Goal: Complete application form

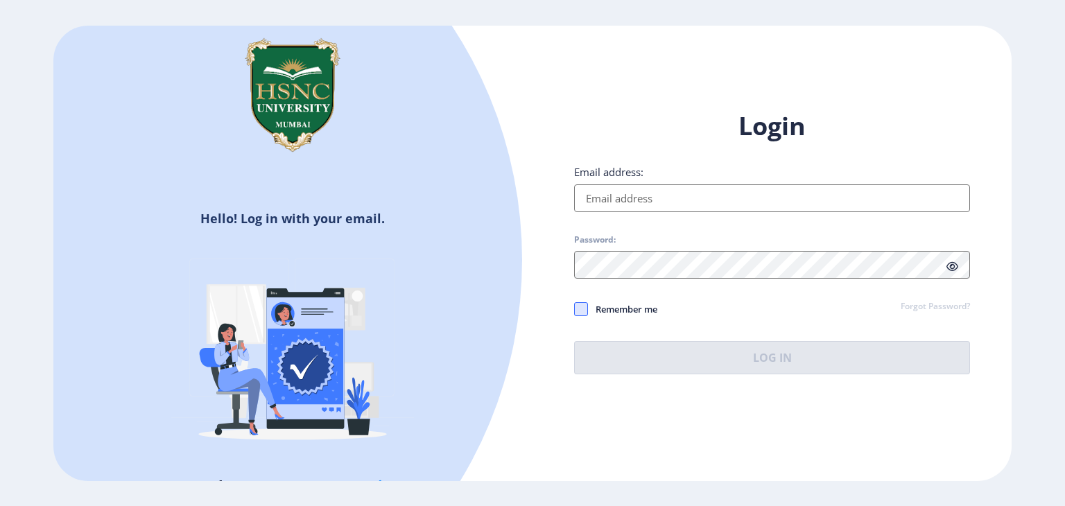
type input "[EMAIL_ADDRESS][DOMAIN_NAME]"
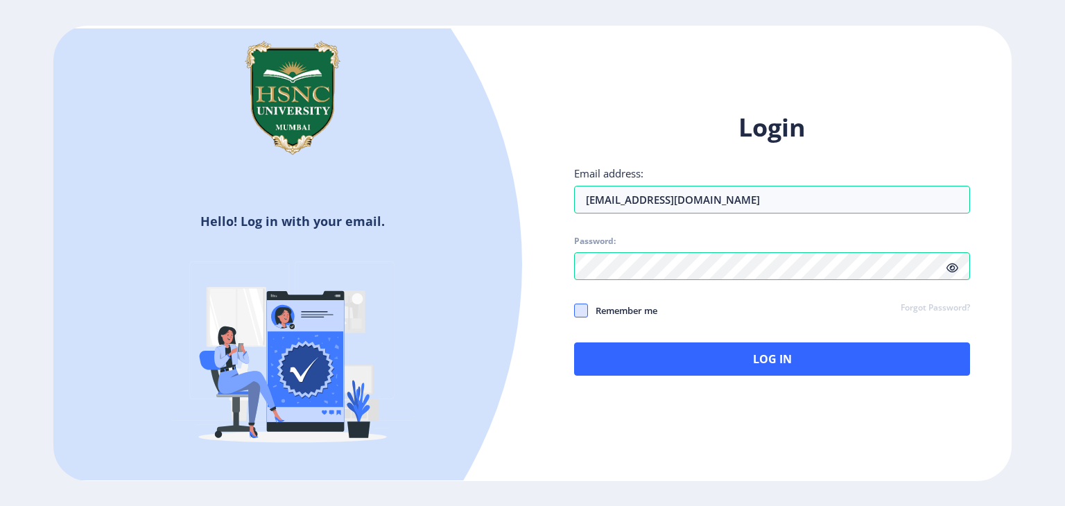
click at [576, 307] on span at bounding box center [581, 311] width 14 height 14
click at [575, 311] on input "Remember me" at bounding box center [574, 311] width 1 height 1
checkbox input "true"
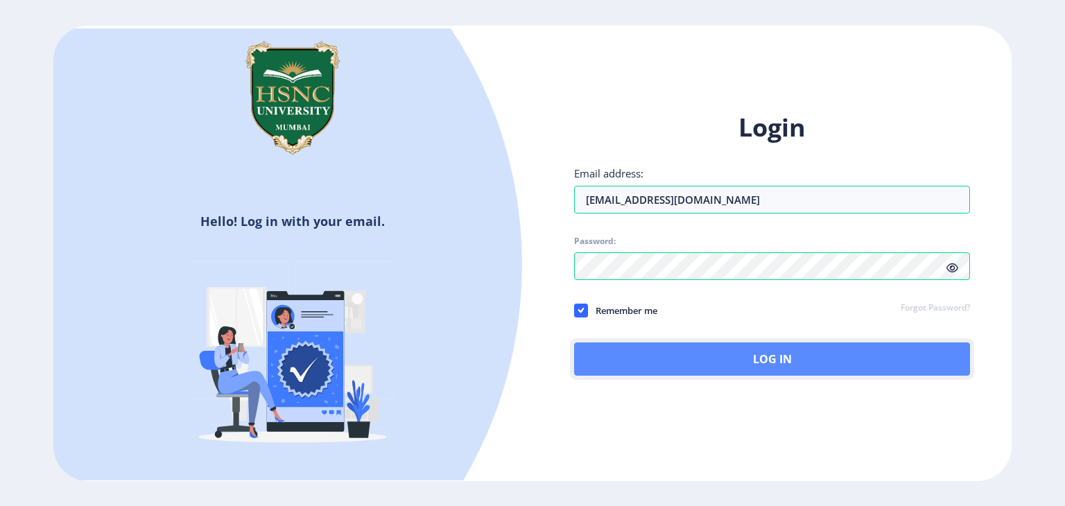
click at [643, 358] on button "Log In" at bounding box center [772, 358] width 396 height 33
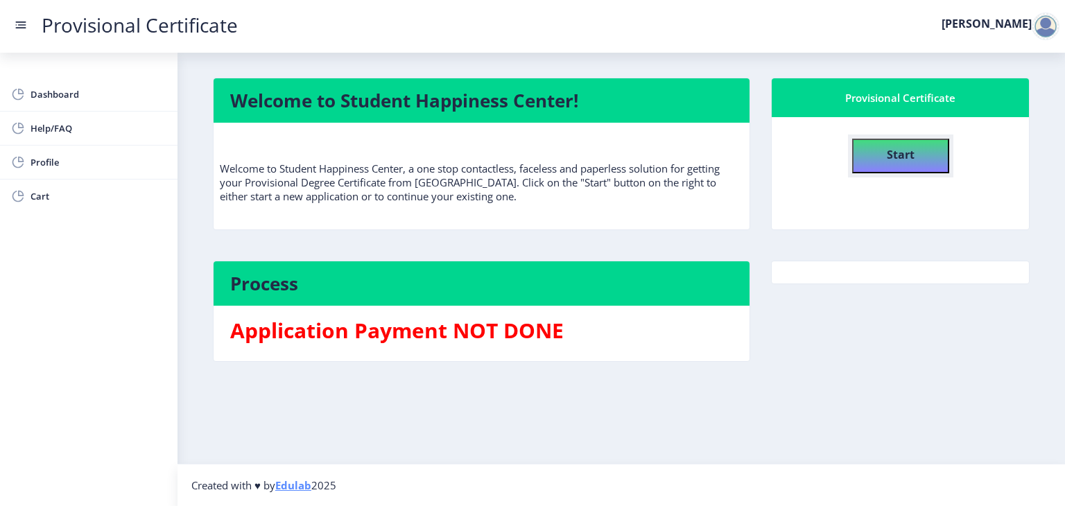
click at [896, 159] on b "Start" at bounding box center [900, 154] width 28 height 15
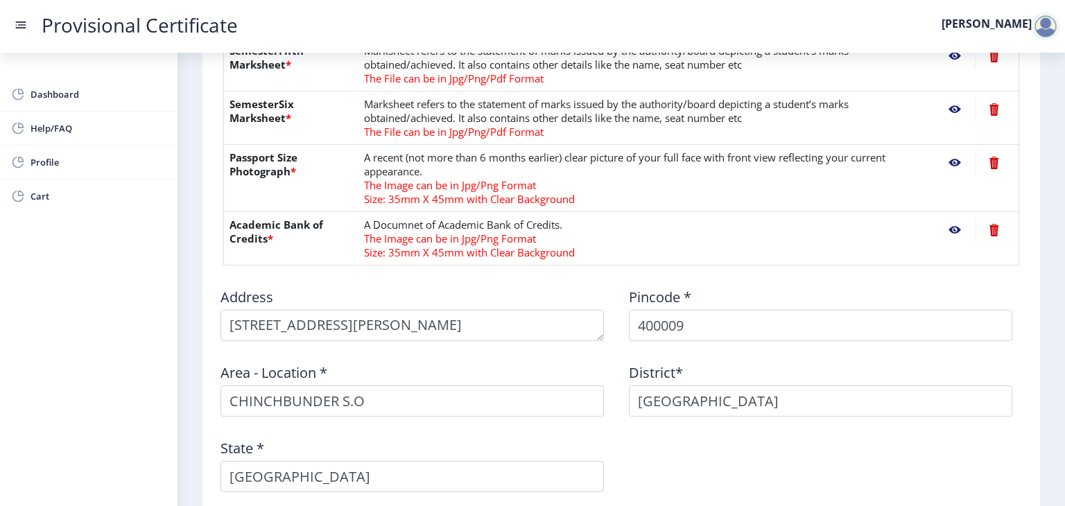
scroll to position [753, 0]
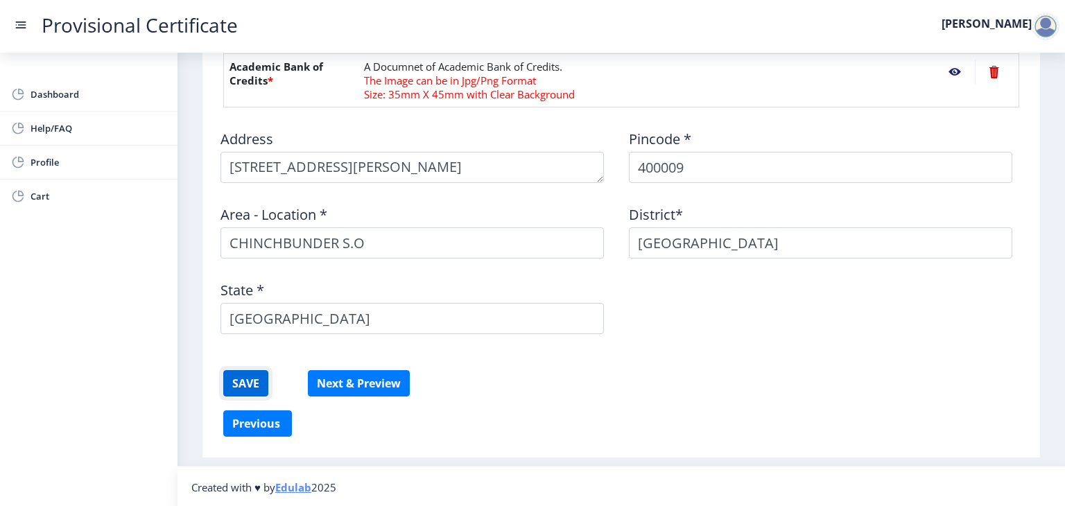
click at [231, 381] on button "SAVE" at bounding box center [245, 383] width 45 height 26
click at [350, 386] on button "Next & Preview" at bounding box center [359, 383] width 102 height 26
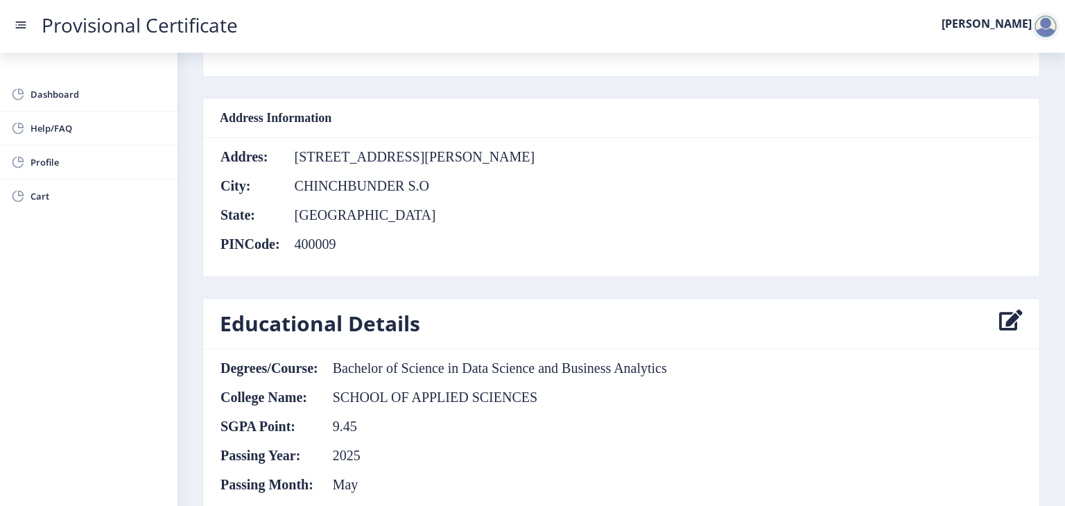
scroll to position [799, 0]
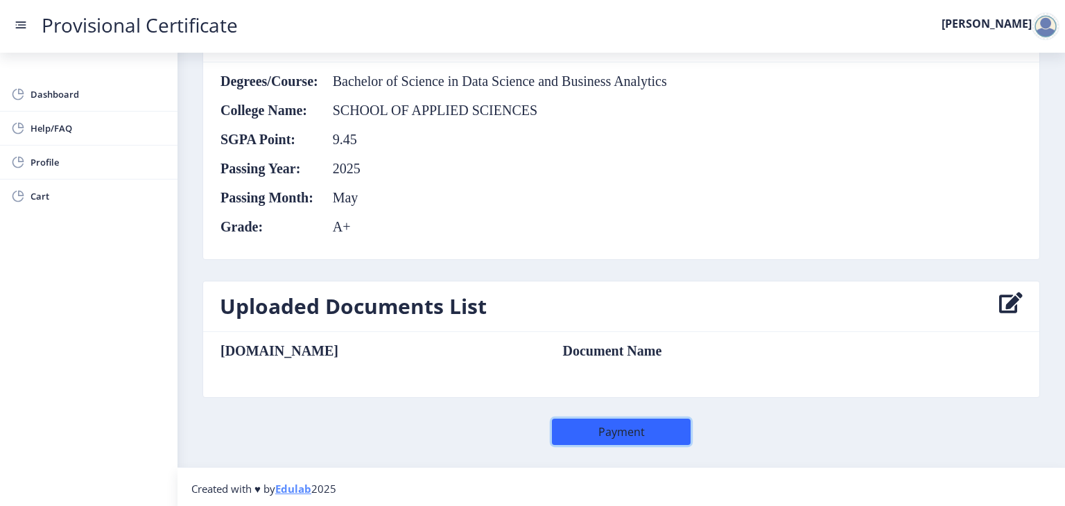
click at [645, 431] on button "Payment" at bounding box center [621, 432] width 139 height 26
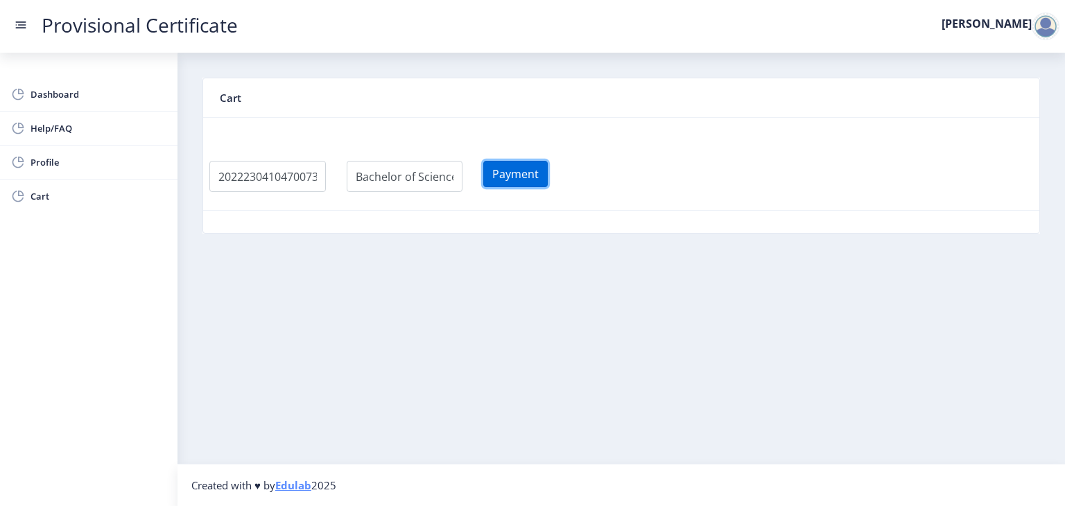
click at [539, 175] on button "Payment" at bounding box center [515, 174] width 64 height 26
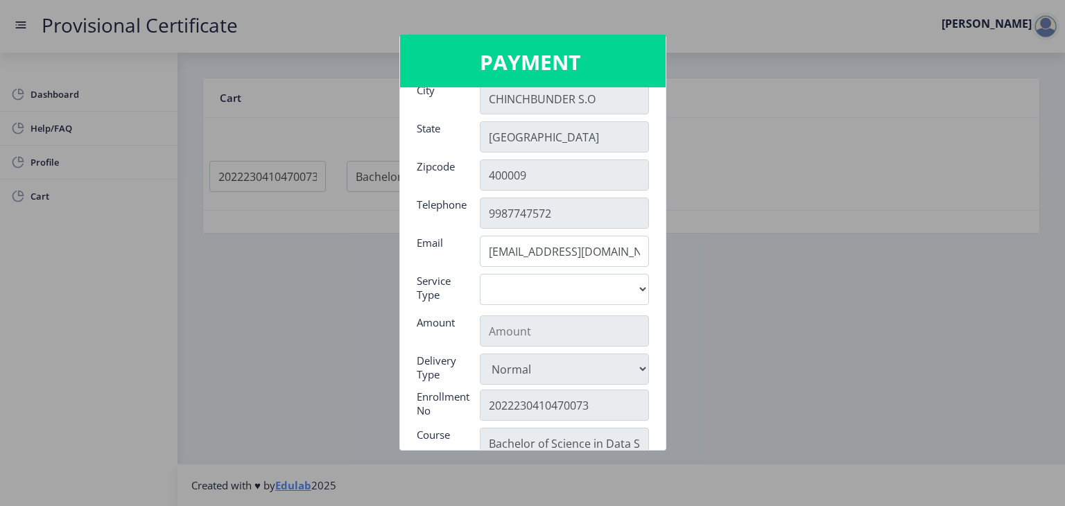
scroll to position [110, 0]
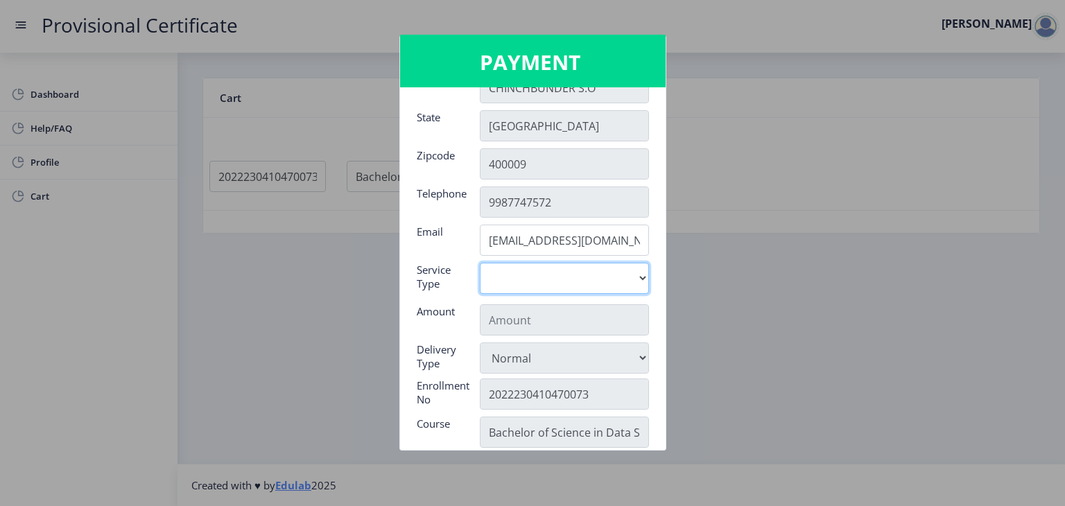
click at [588, 279] on select "Digital" at bounding box center [564, 278] width 169 height 31
click at [631, 275] on select "Digital" at bounding box center [564, 278] width 169 height 31
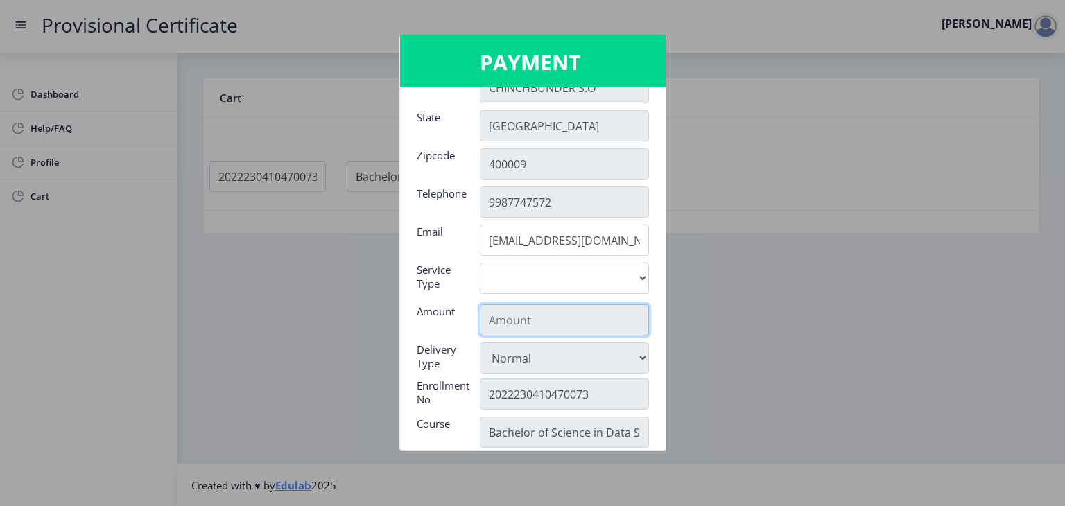
click at [602, 326] on input "text" at bounding box center [564, 319] width 169 height 31
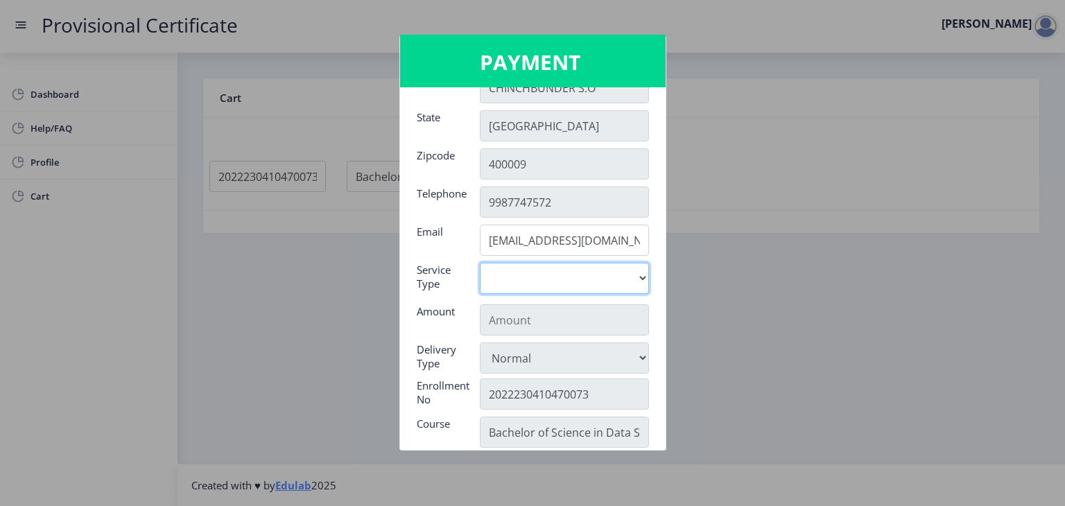
click at [642, 279] on select "Digital" at bounding box center [564, 278] width 169 height 31
select select "old"
click at [480, 263] on select "Digital" at bounding box center [564, 278] width 169 height 31
type input "795"
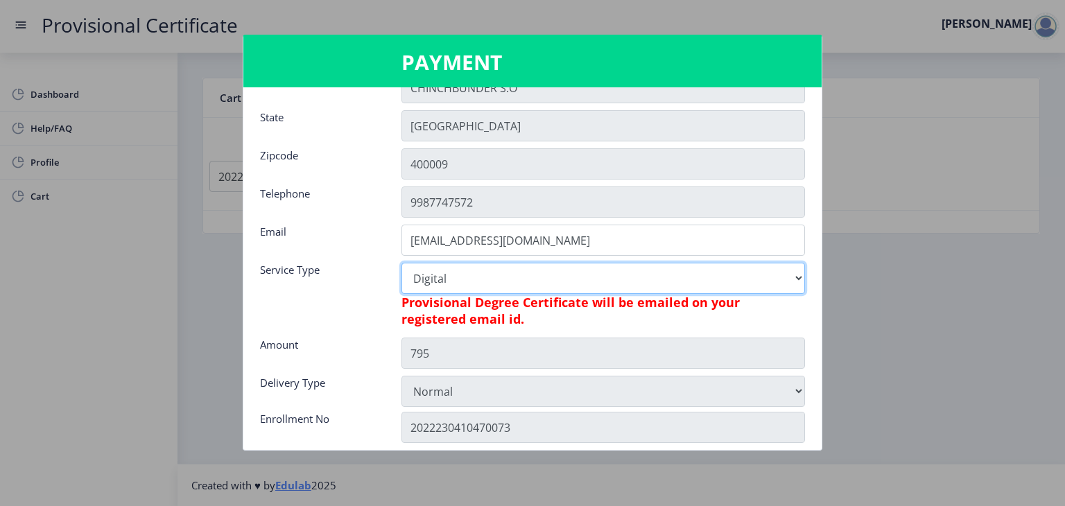
click at [563, 279] on select "Digital" at bounding box center [602, 278] width 403 height 31
click at [401, 263] on select "Digital" at bounding box center [602, 278] width 403 height 31
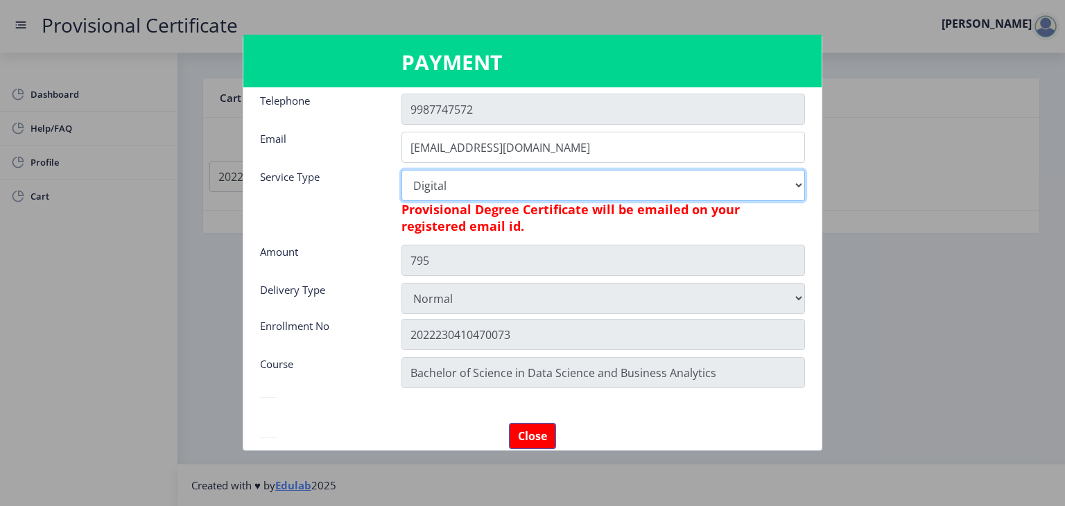
scroll to position [0, 0]
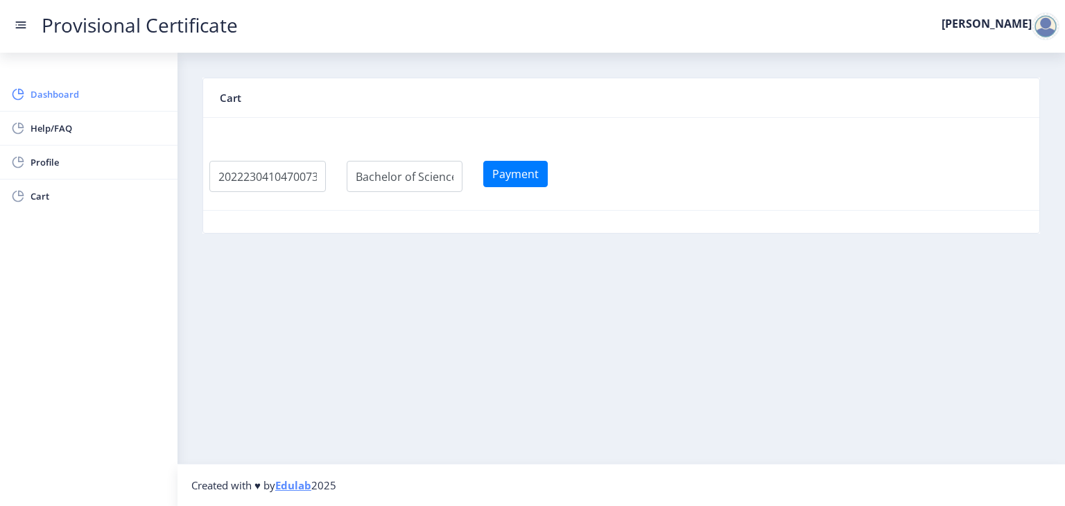
click at [31, 98] on span "Dashboard" at bounding box center [98, 94] width 136 height 17
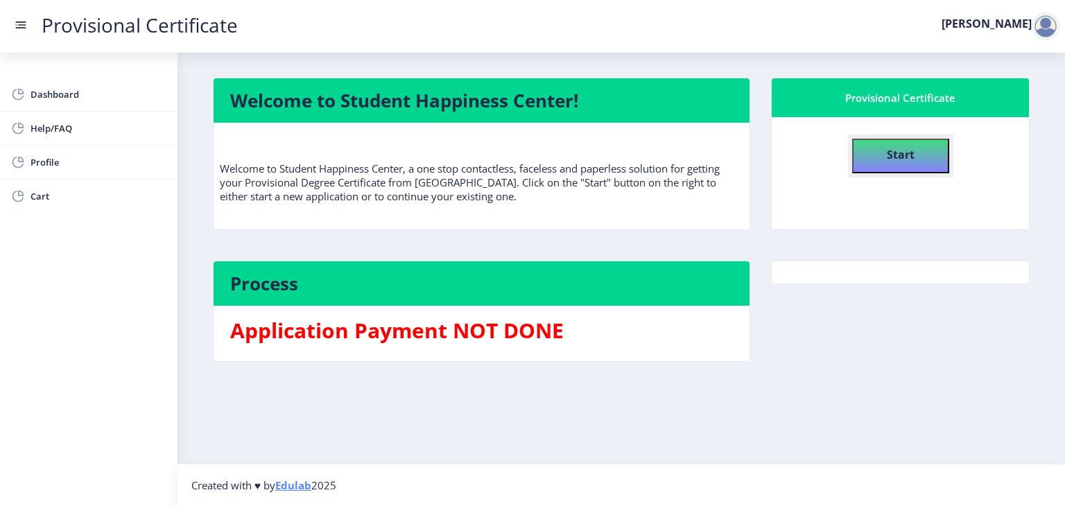
click at [918, 161] on button "Start" at bounding box center [900, 156] width 97 height 35
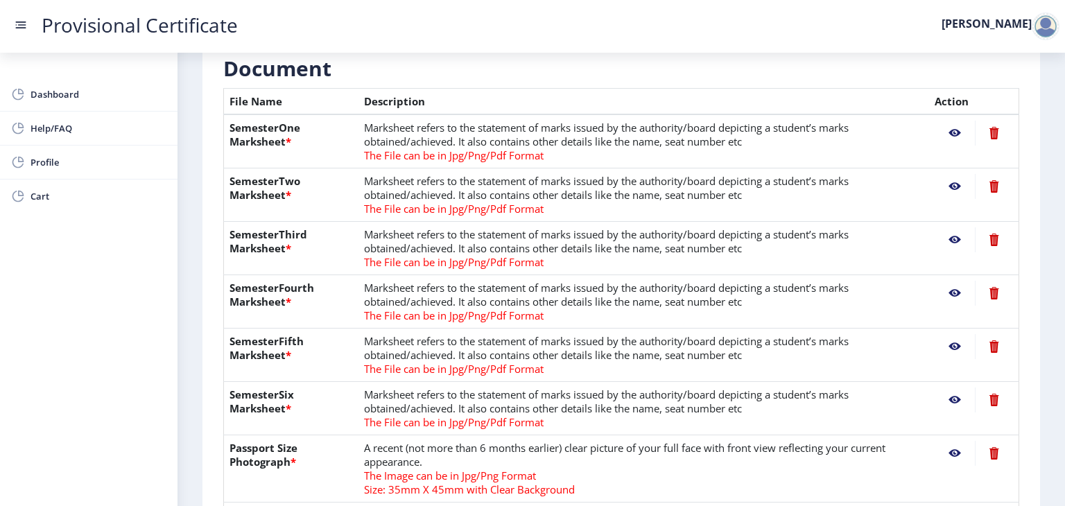
scroll to position [321, 0]
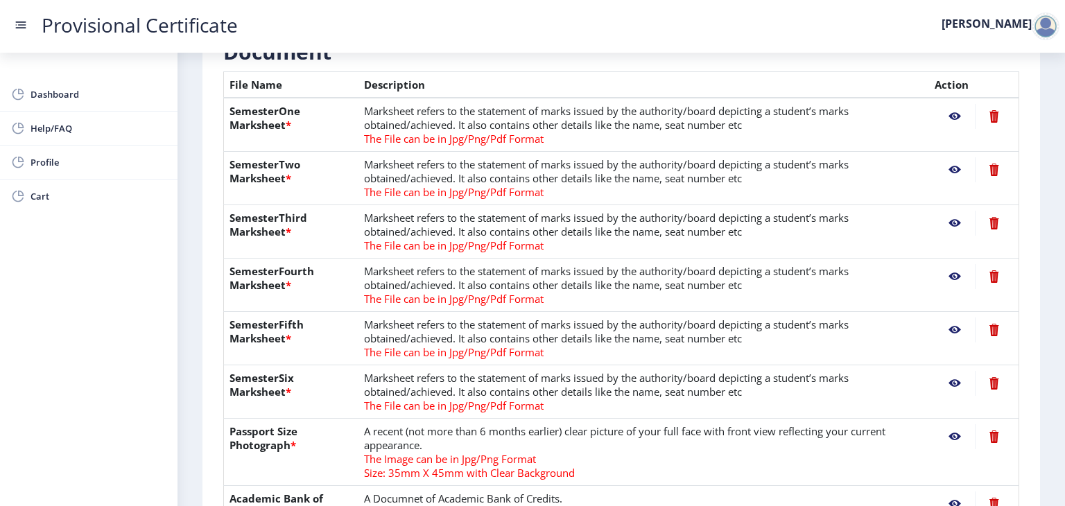
click at [954, 117] on nb-action at bounding box center [954, 116] width 40 height 25
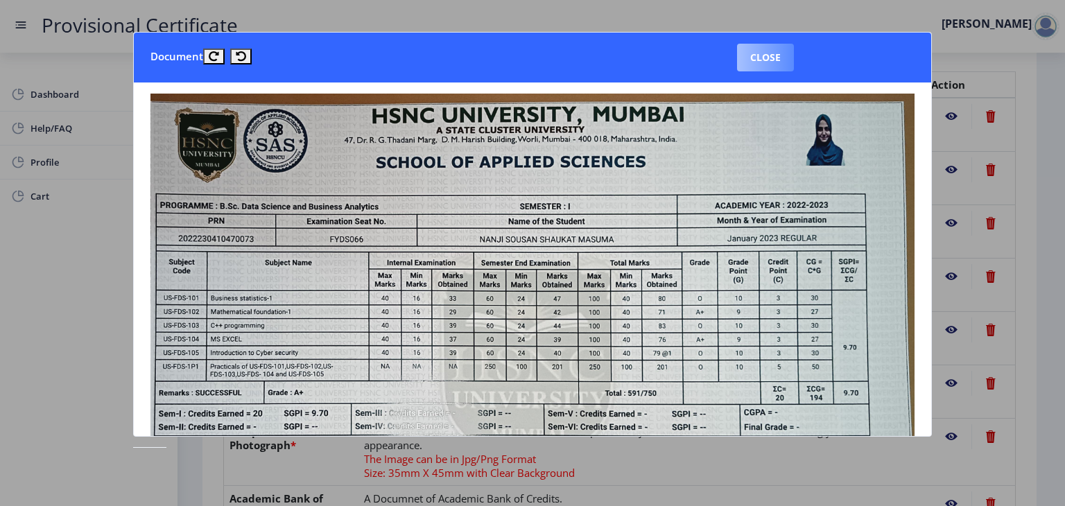
click at [767, 62] on button "Close" at bounding box center [765, 58] width 57 height 28
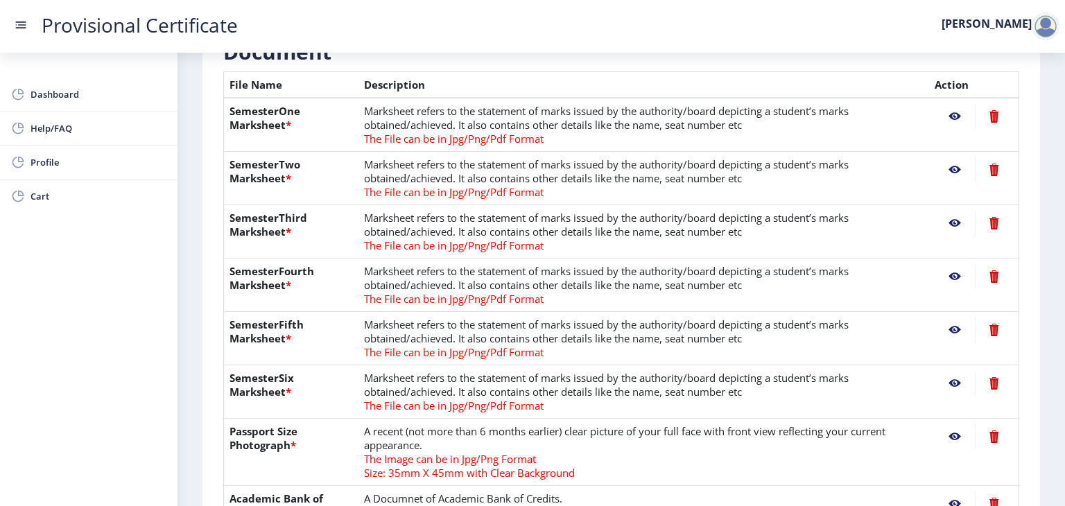
click at [948, 170] on nb-action at bounding box center [954, 169] width 40 height 25
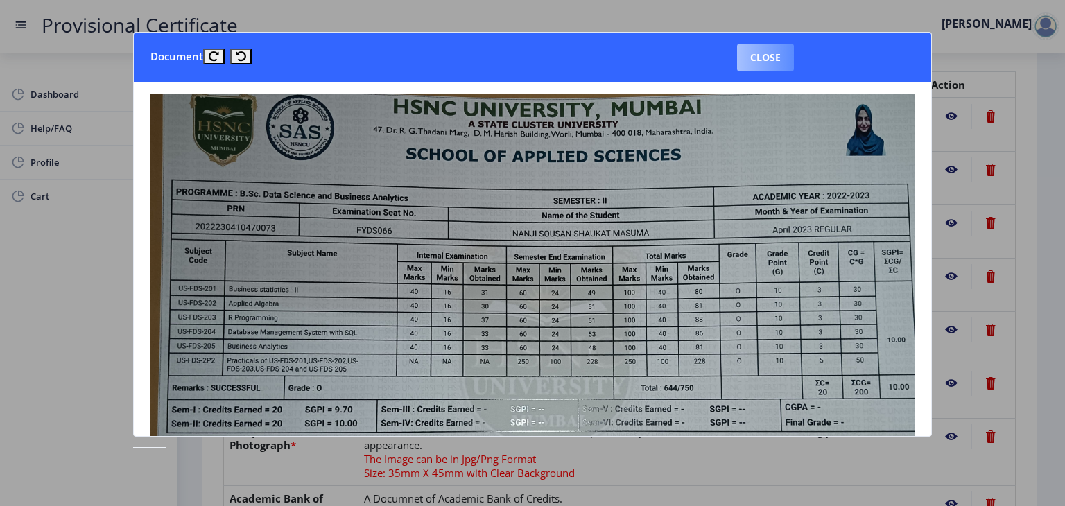
click at [776, 62] on button "Close" at bounding box center [765, 58] width 57 height 28
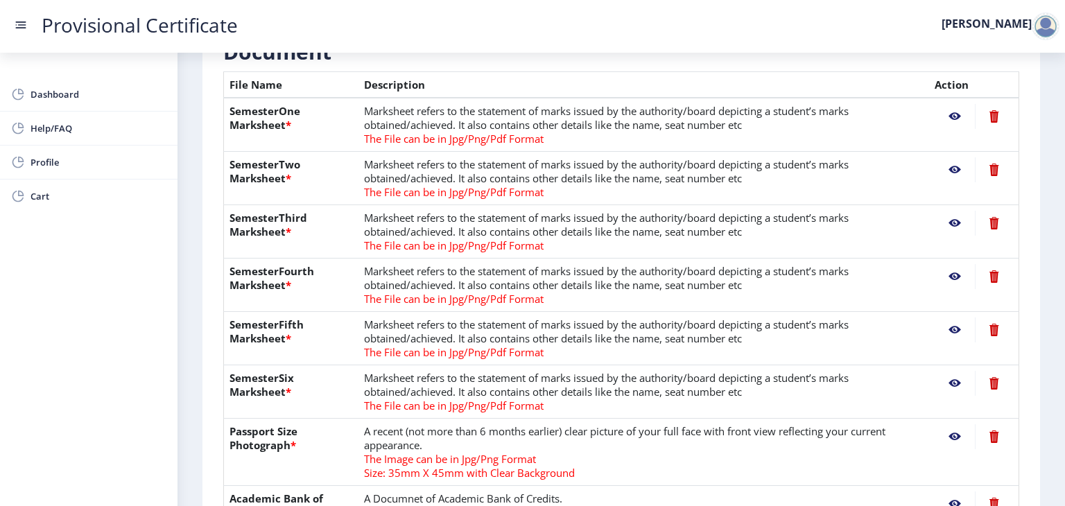
click at [952, 220] on nb-action at bounding box center [954, 223] width 40 height 25
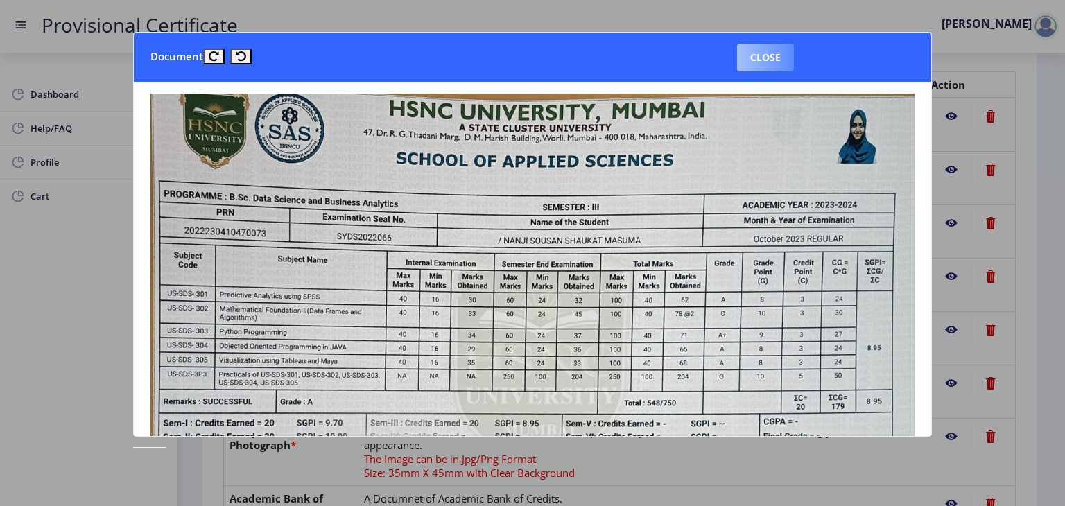
click at [758, 55] on button "Close" at bounding box center [765, 58] width 57 height 28
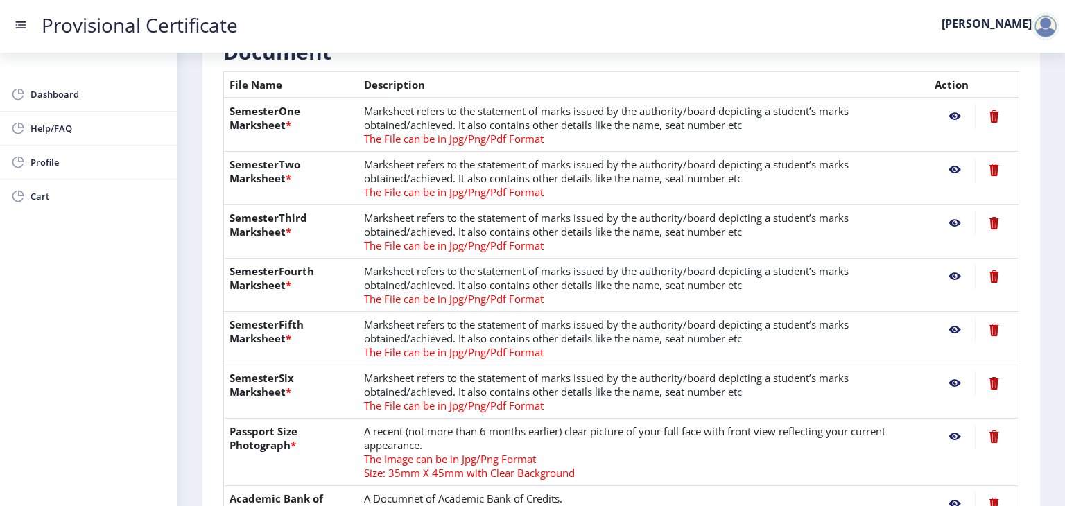
click at [954, 273] on nb-action at bounding box center [954, 276] width 40 height 25
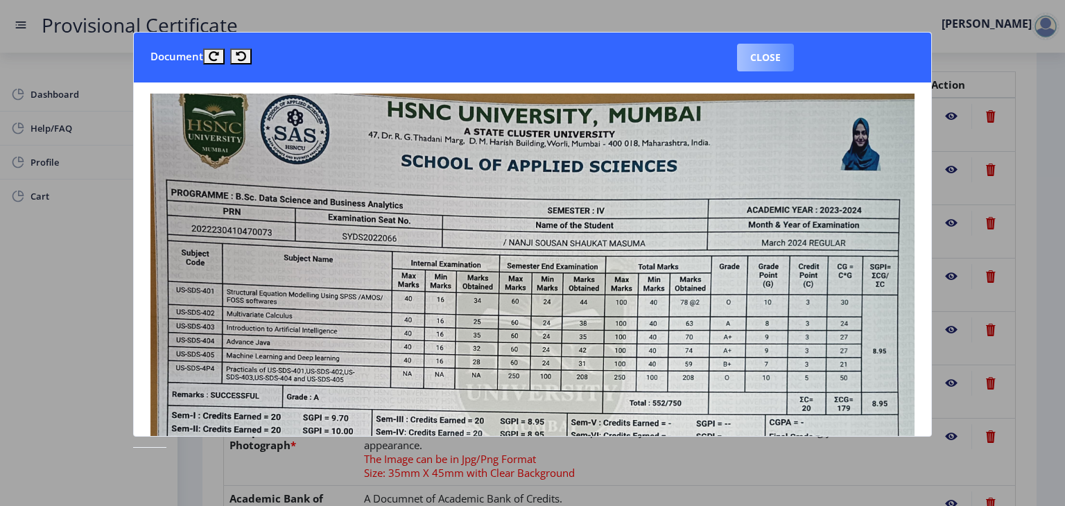
click at [771, 46] on button "Close" at bounding box center [765, 58] width 57 height 28
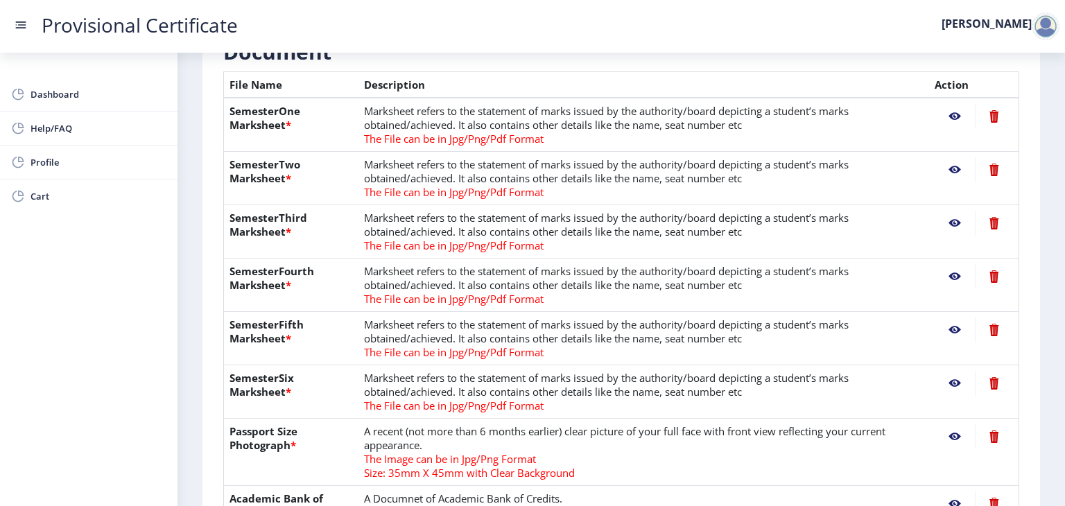
click at [951, 324] on nb-action at bounding box center [954, 329] width 40 height 25
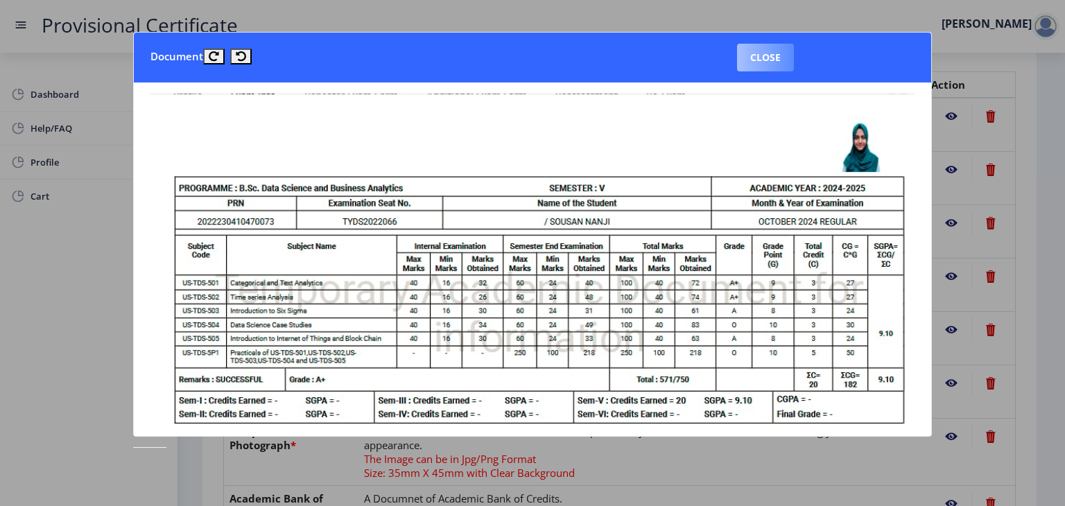
click at [760, 53] on button "Close" at bounding box center [765, 58] width 57 height 28
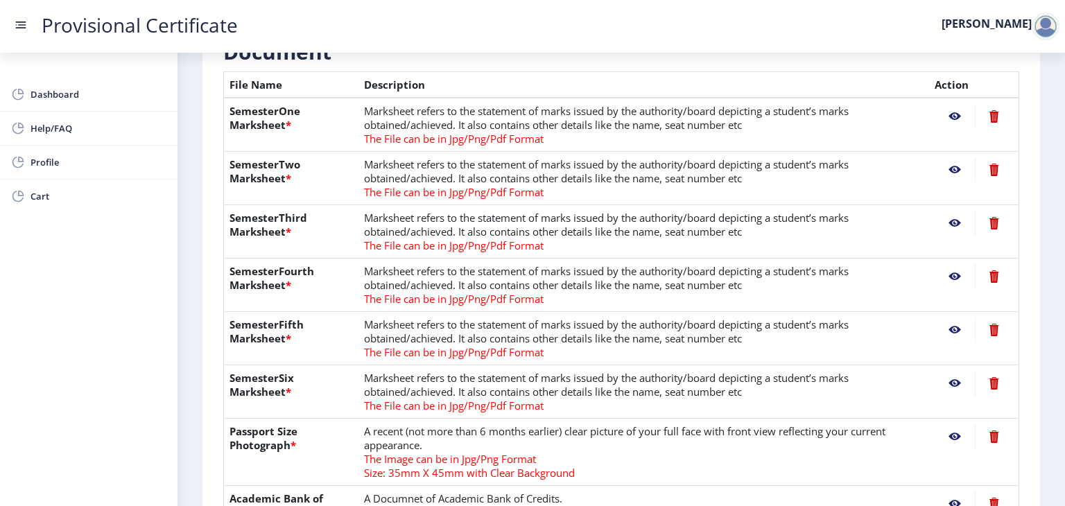
click at [952, 380] on nb-action at bounding box center [954, 383] width 40 height 25
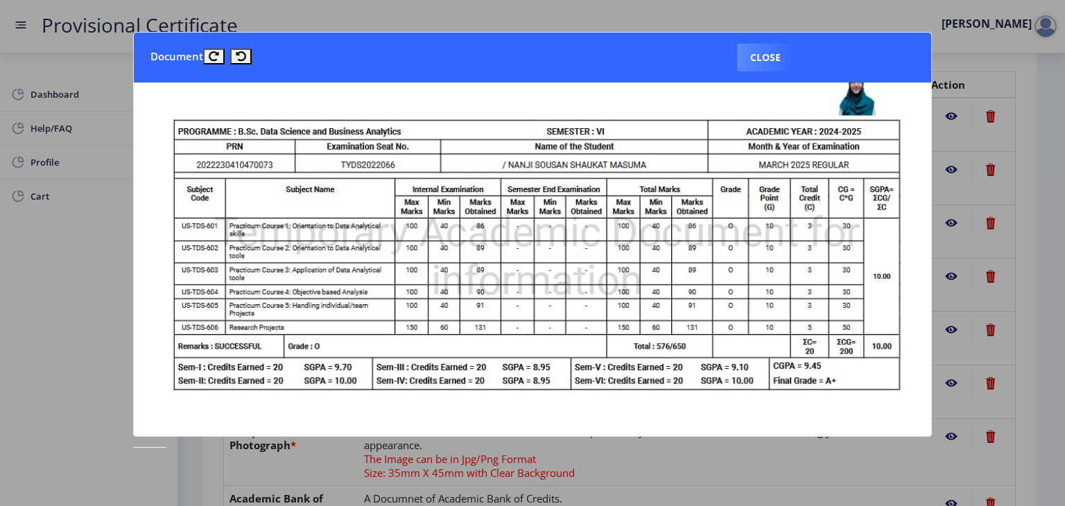
scroll to position [53, 0]
click at [757, 55] on button "Close" at bounding box center [765, 58] width 57 height 28
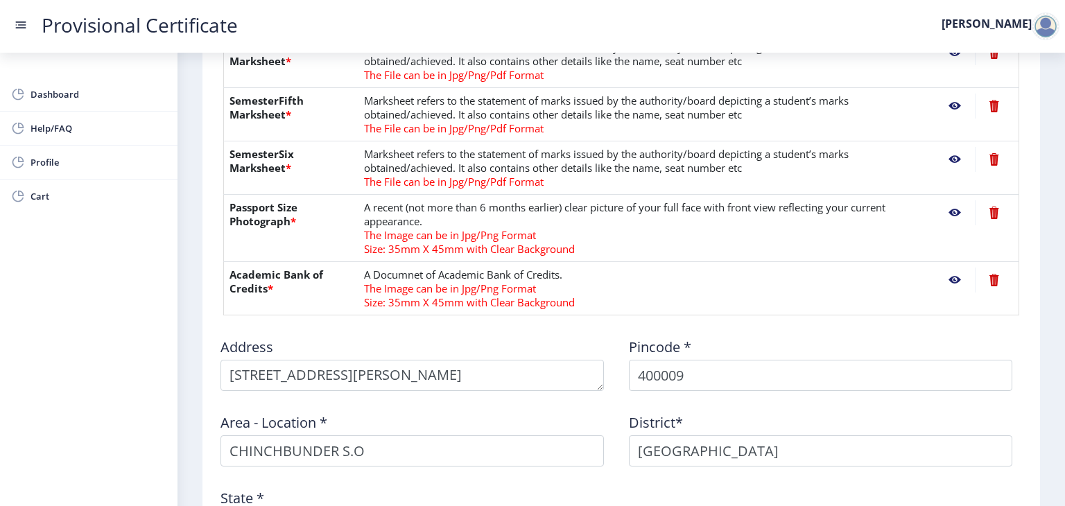
scroll to position [545, 0]
click at [951, 283] on nb-action at bounding box center [954, 279] width 40 height 25
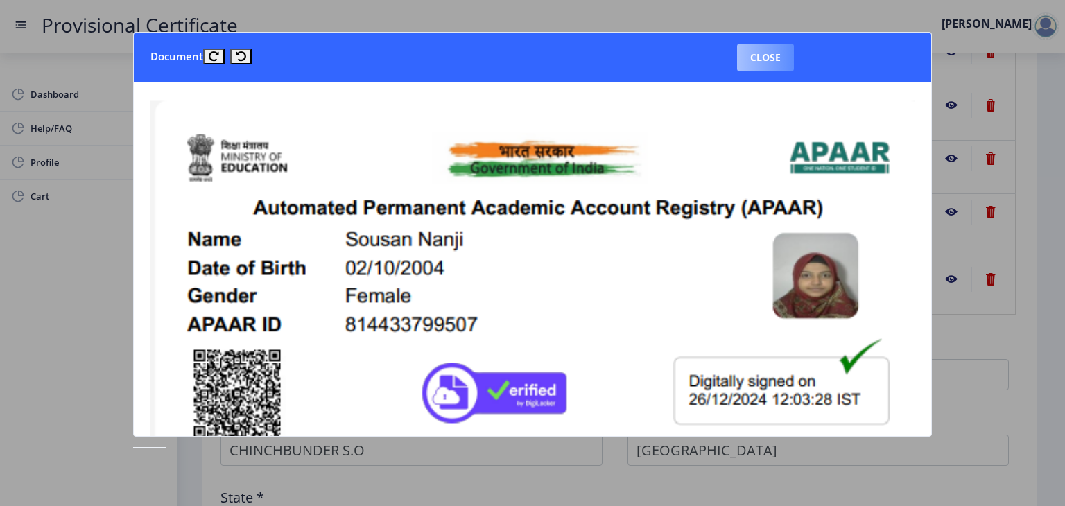
click at [773, 61] on button "Close" at bounding box center [765, 58] width 57 height 28
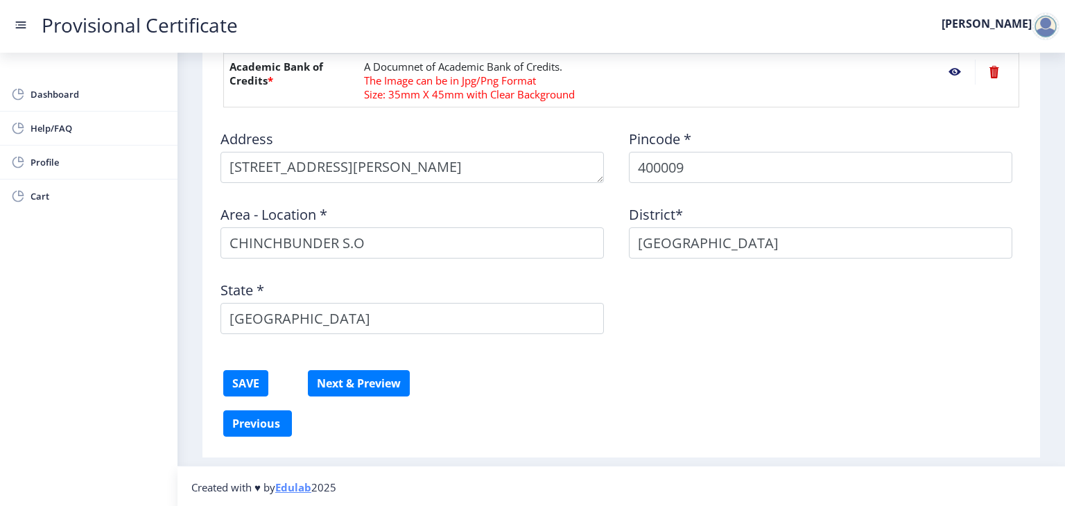
scroll to position [753, 0]
